Goal: Register for event/course

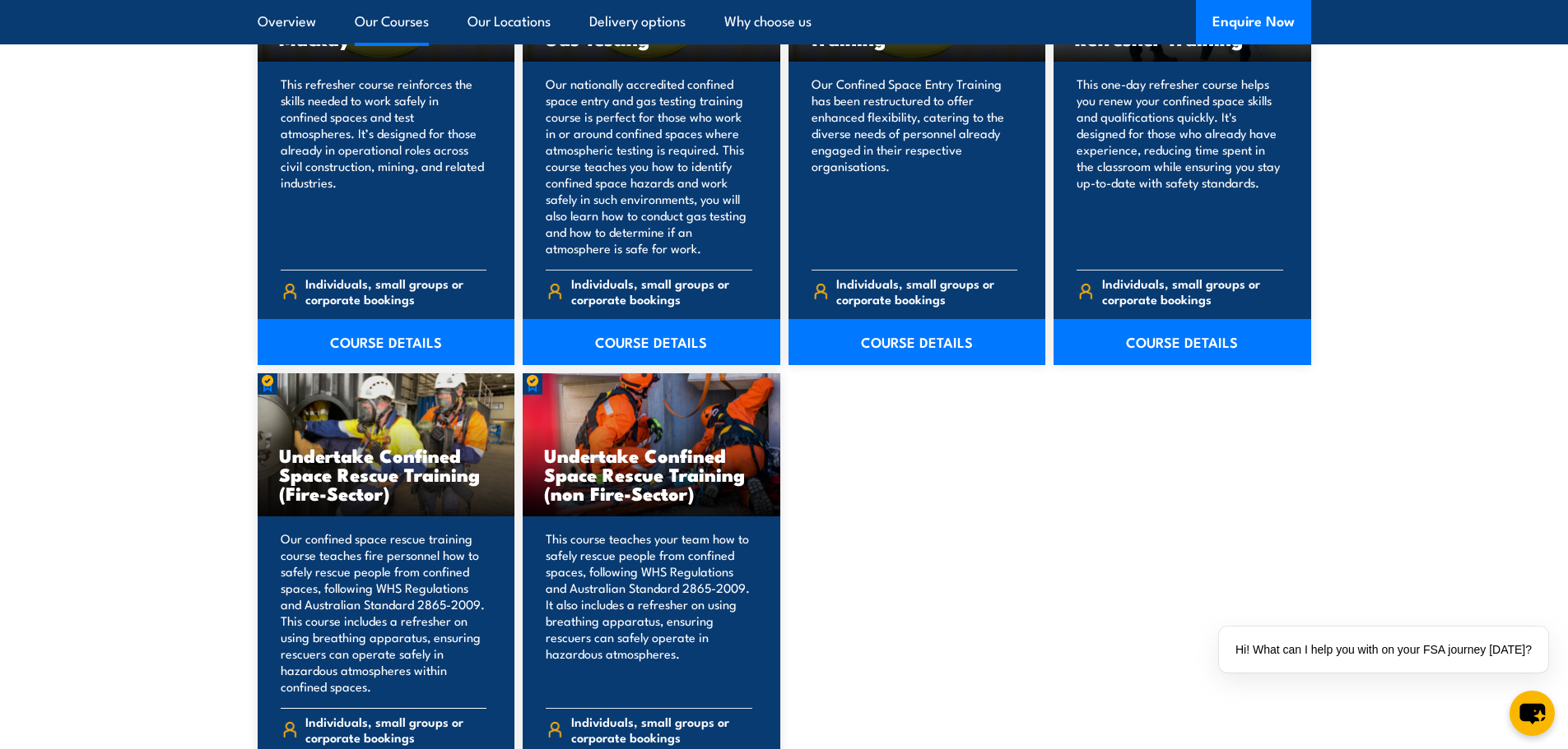
scroll to position [1398, 0]
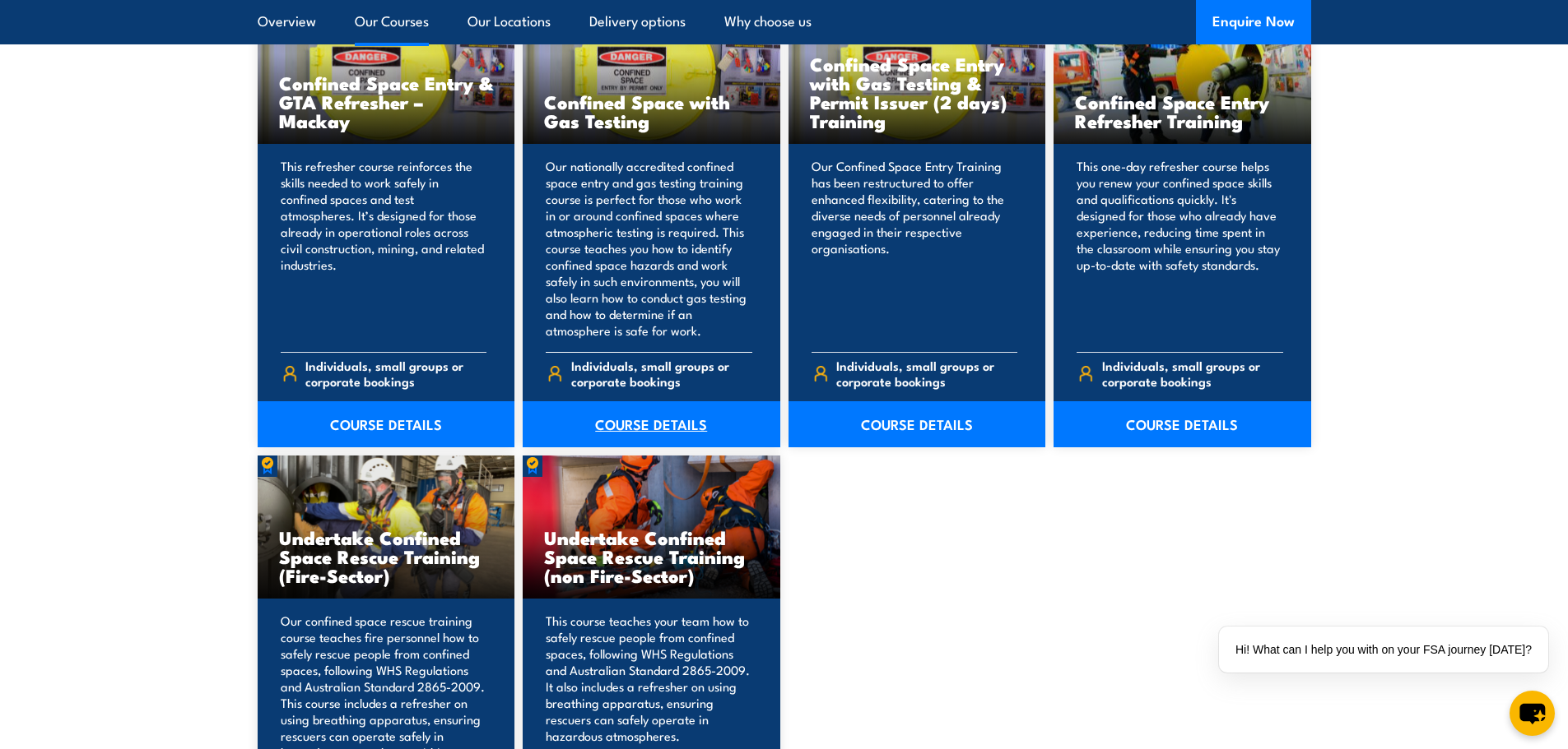
click at [612, 428] on link "COURSE DETAILS" at bounding box center [651, 424] width 258 height 46
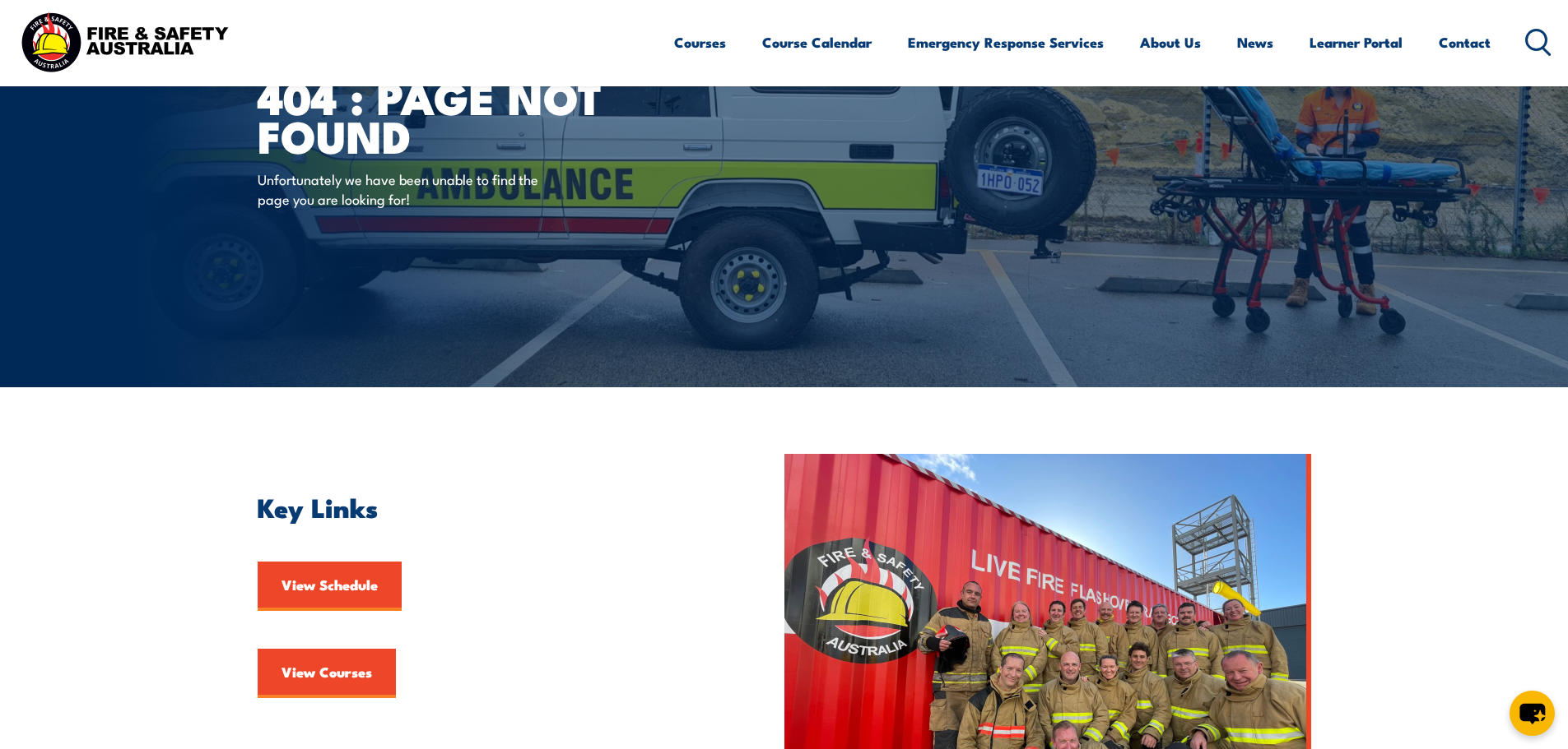
scroll to position [82, 0]
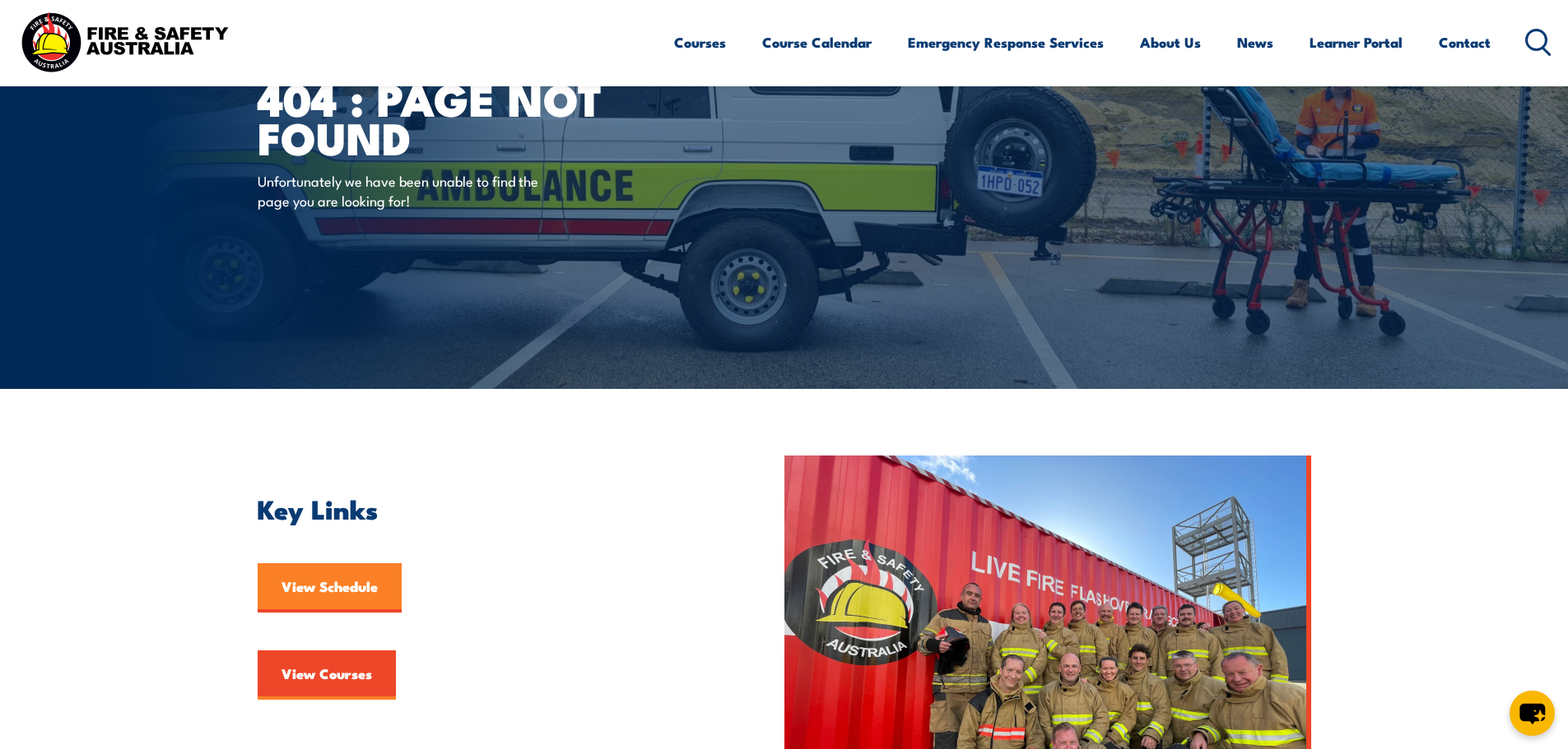
click at [347, 573] on link "View Schedule" at bounding box center [330, 588] width 144 height 50
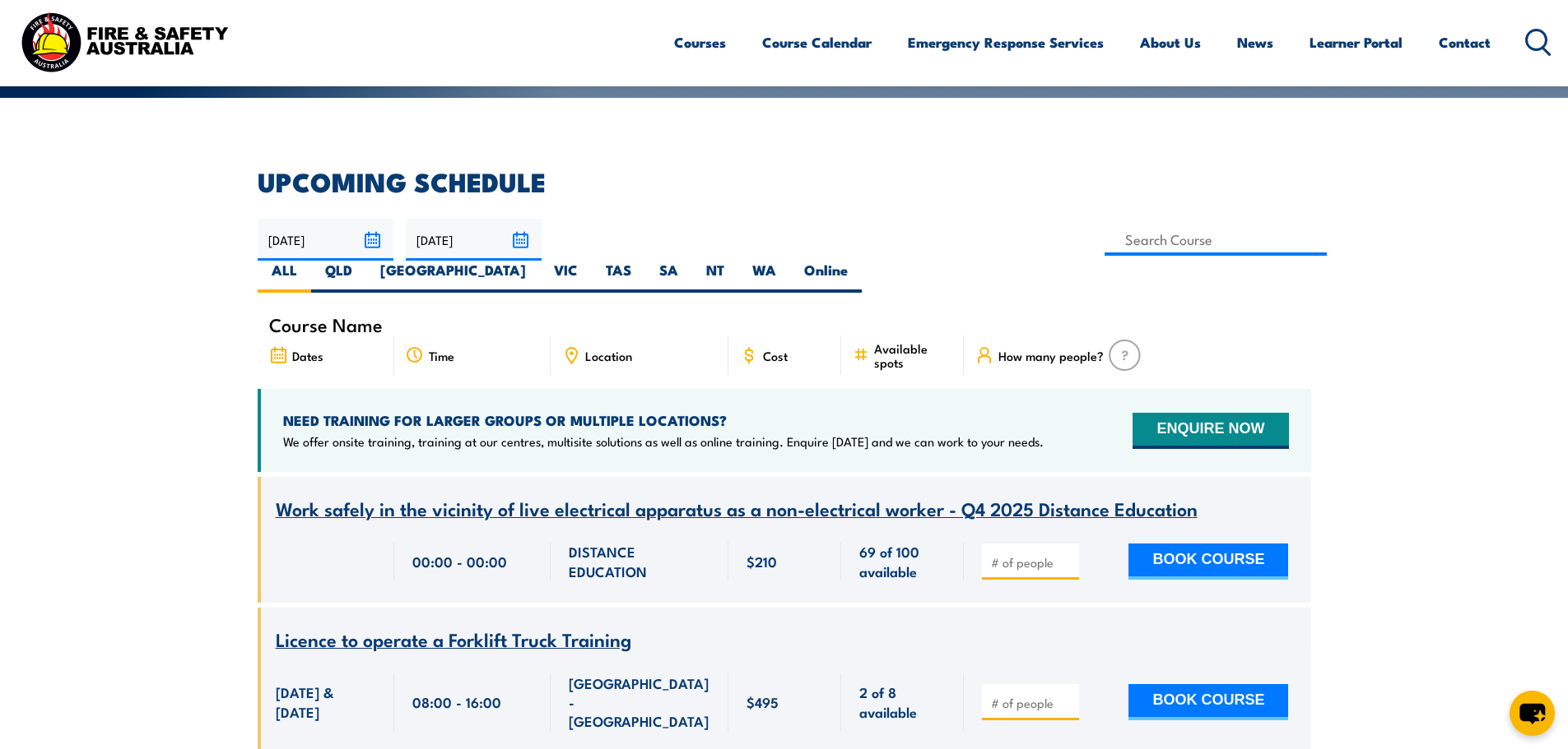
scroll to position [329, 0]
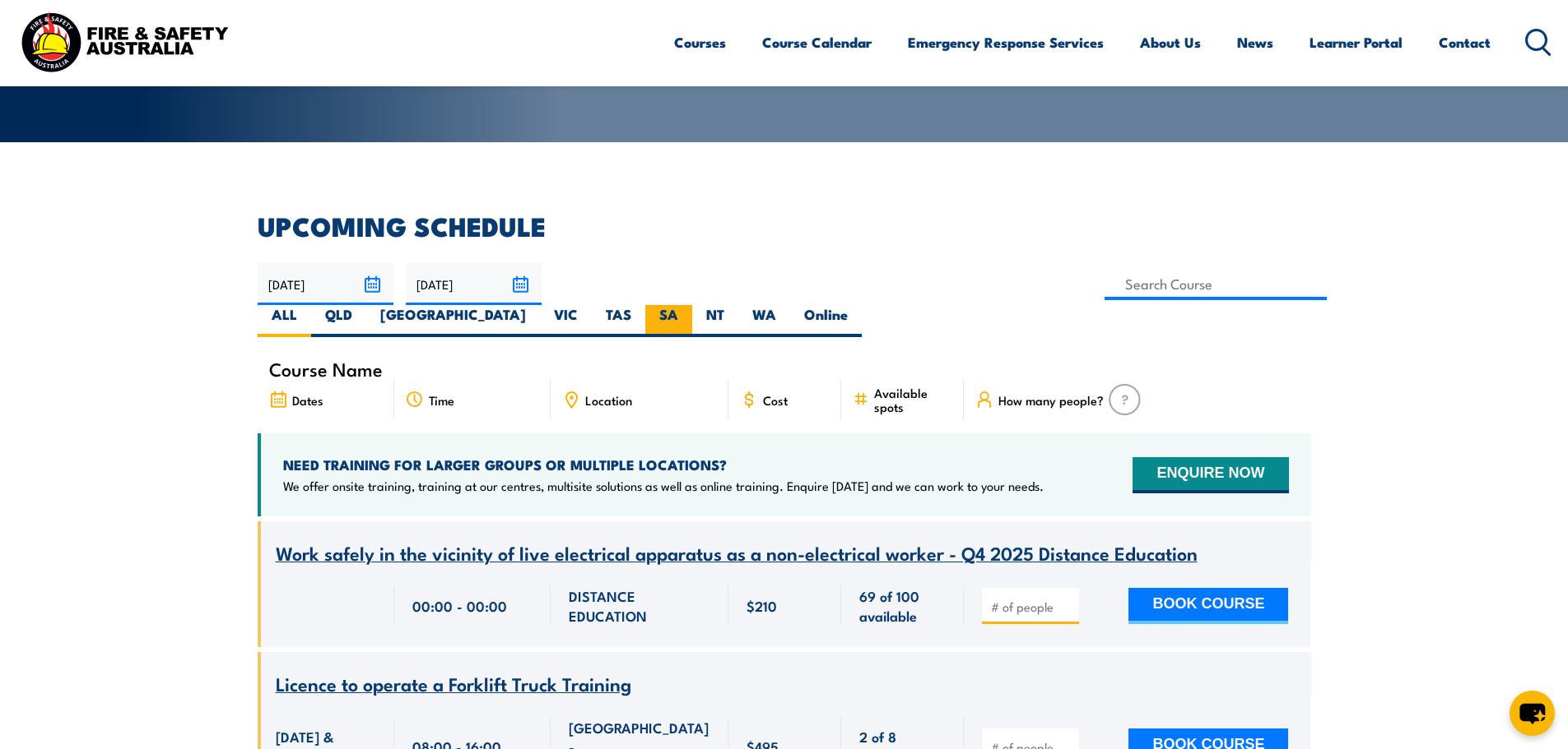
click at [692, 306] on label "SA" at bounding box center [668, 321] width 47 height 32
click at [689, 306] on input "SA" at bounding box center [683, 310] width 11 height 11
radio input "true"
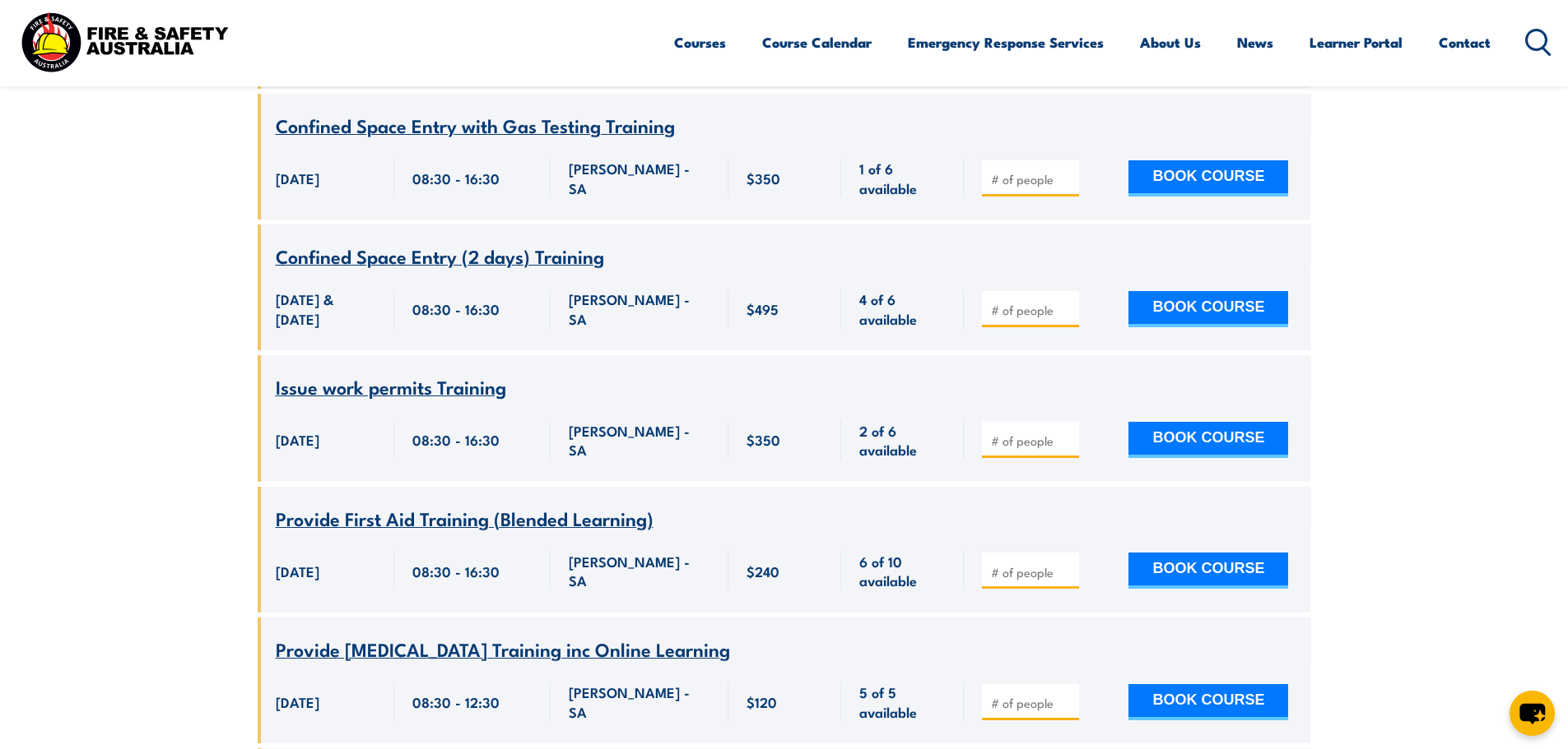
scroll to position [2435, 0]
